Goal: Task Accomplishment & Management: Manage account settings

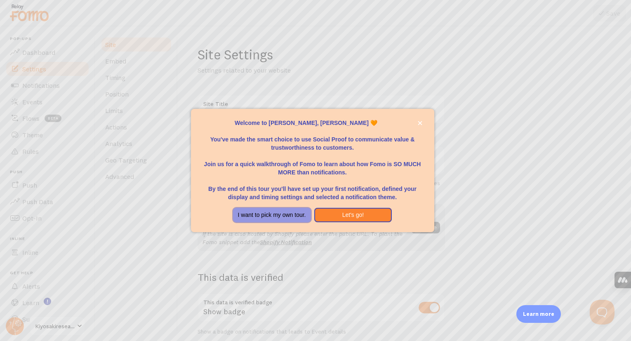
click at [270, 212] on button "I want to pick my own tour." at bounding box center [272, 215] width 78 height 15
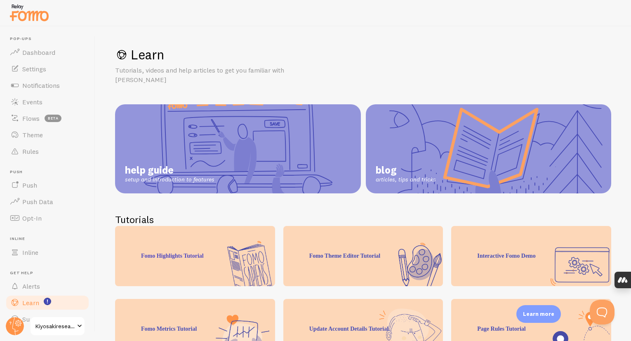
scroll to position [4, 0]
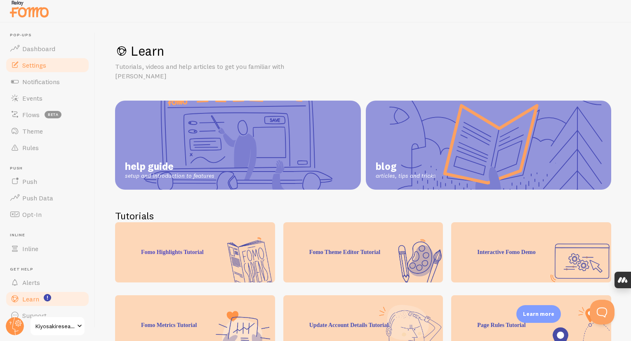
click at [38, 68] on span "Settings" at bounding box center [34, 65] width 24 height 8
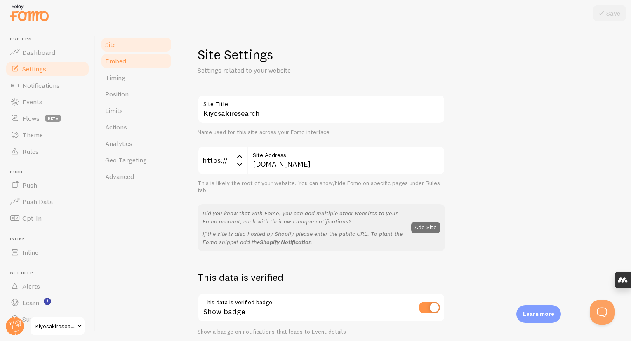
click at [121, 65] on span "Embed" at bounding box center [115, 61] width 21 height 8
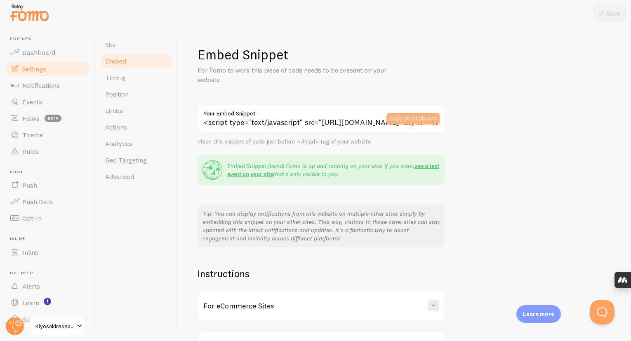
click at [413, 116] on button "Copy to Clipboard" at bounding box center [413, 119] width 54 height 12
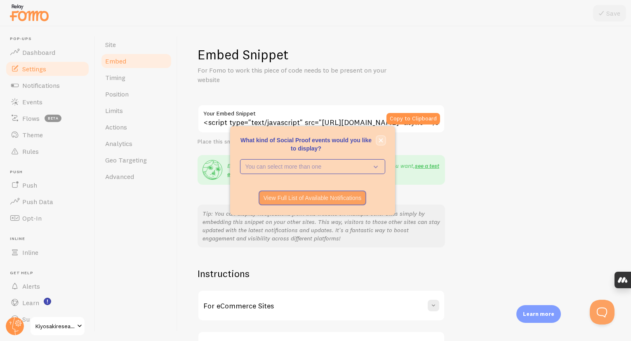
click at [379, 141] on icon "close," at bounding box center [381, 140] width 5 height 5
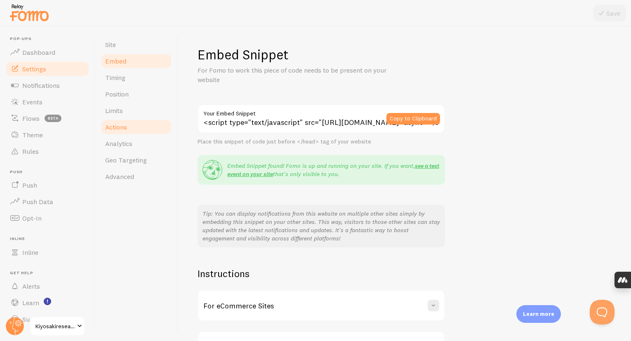
click at [124, 126] on span "Actions" at bounding box center [116, 127] width 22 height 8
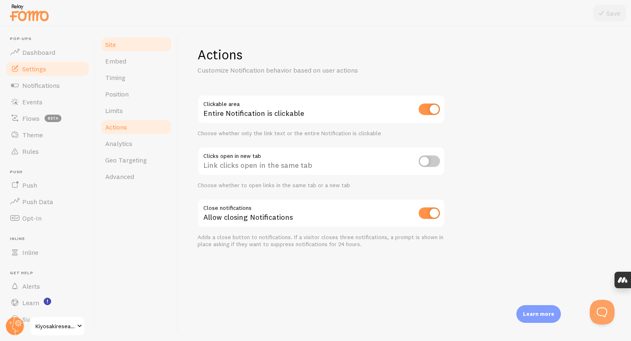
click at [115, 43] on span "Site" at bounding box center [110, 44] width 11 height 8
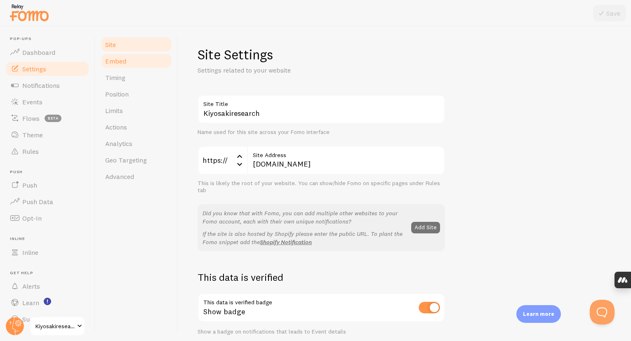
click at [123, 61] on span "Embed" at bounding box center [115, 61] width 21 height 8
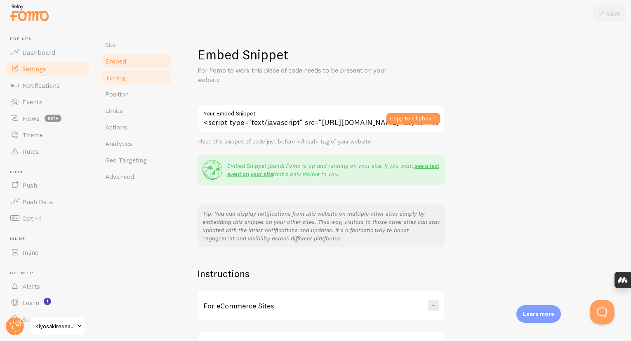
click at [133, 78] on link "Timing" at bounding box center [136, 77] width 72 height 16
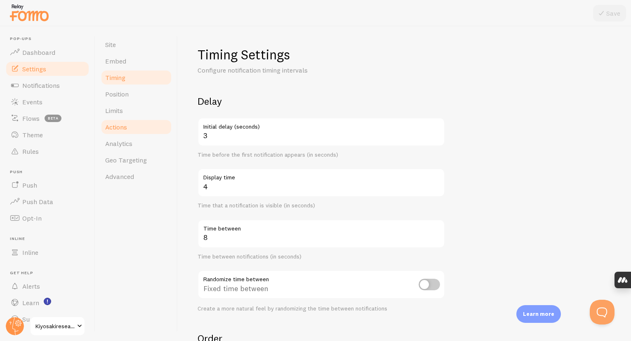
click at [127, 124] on span "Actions" at bounding box center [116, 127] width 22 height 8
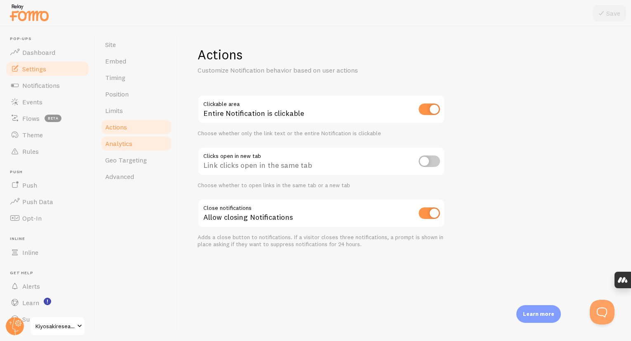
click at [127, 144] on span "Analytics" at bounding box center [118, 143] width 27 height 8
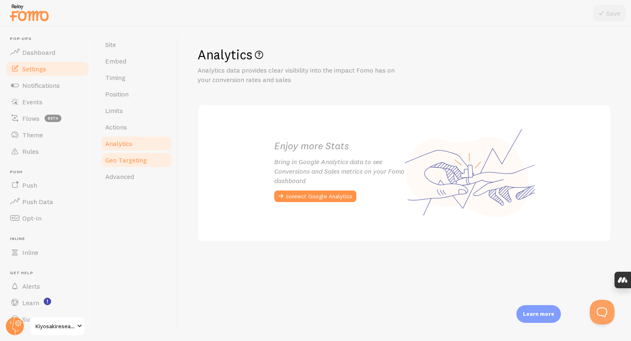
click at [127, 164] on span "Geo Targeting" at bounding box center [126, 160] width 42 height 8
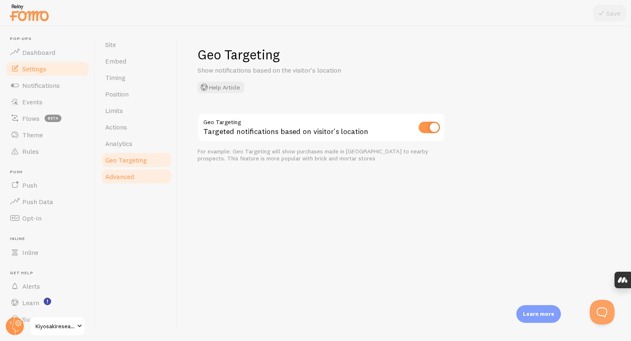
click at [126, 176] on span "Advanced" at bounding box center [119, 176] width 29 height 8
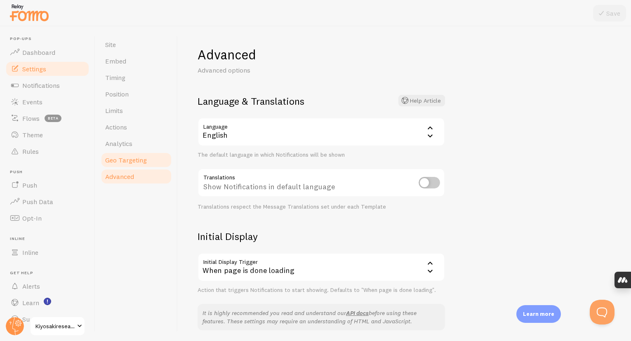
click at [128, 163] on span "Geo Targeting" at bounding box center [126, 160] width 42 height 8
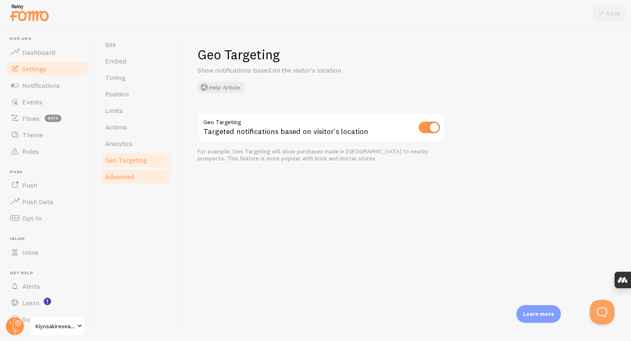
click at [131, 174] on span "Advanced" at bounding box center [119, 176] width 29 height 8
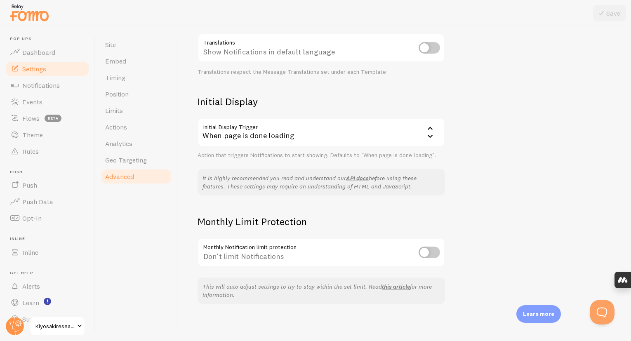
scroll to position [137, 0]
